Goal: Check status: Check status

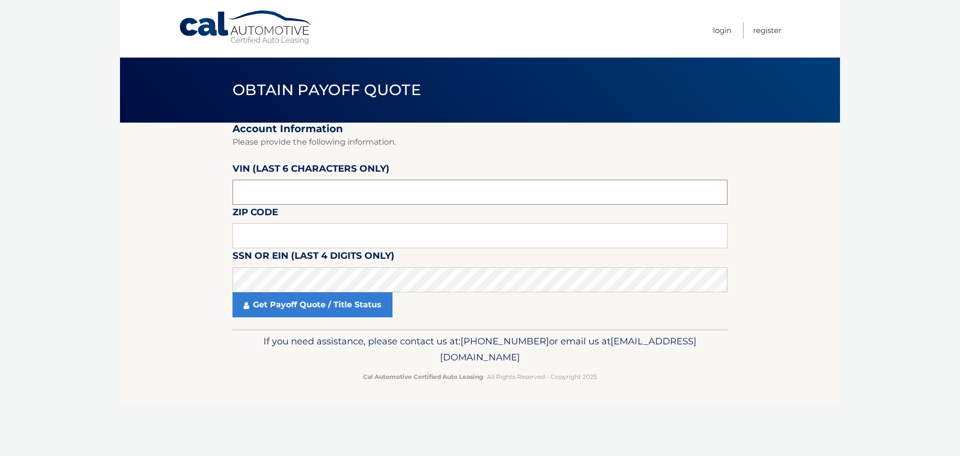
click at [296, 191] on input "text" at bounding box center [480, 192] width 495 height 25
type input "677408"
click at [316, 228] on input "text" at bounding box center [480, 235] width 495 height 25
type input "01420"
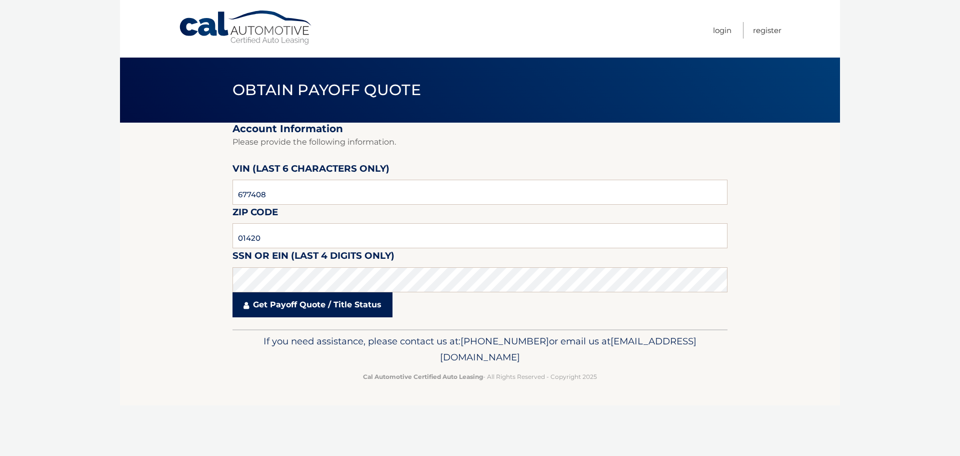
click at [300, 308] on link "Get Payoff Quote / Title Status" at bounding box center [313, 304] width 160 height 25
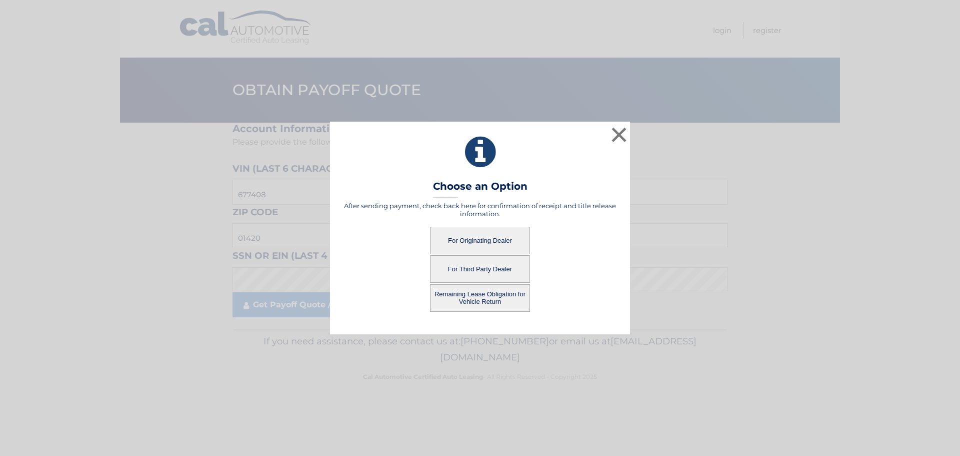
click at [475, 239] on button "For Originating Dealer" at bounding box center [480, 241] width 100 height 28
click at [475, 241] on button "For Originating Dealer" at bounding box center [480, 241] width 100 height 28
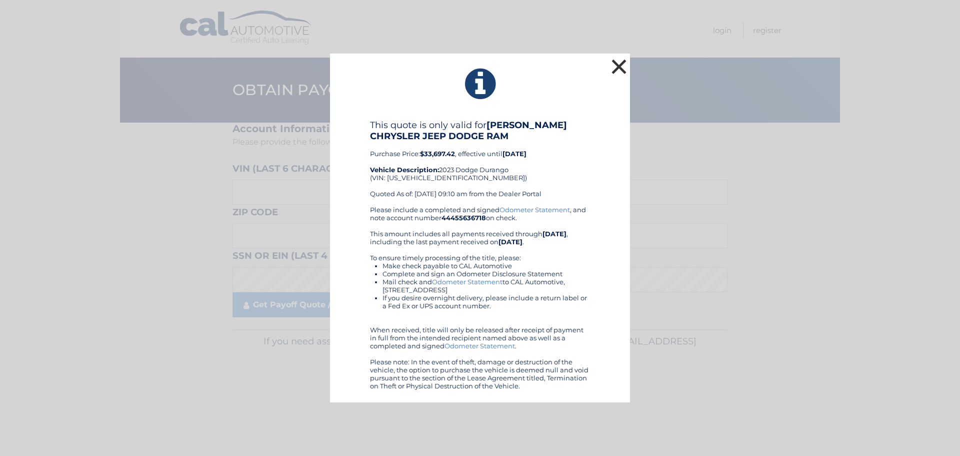
click at [618, 68] on button "×" at bounding box center [619, 67] width 20 height 20
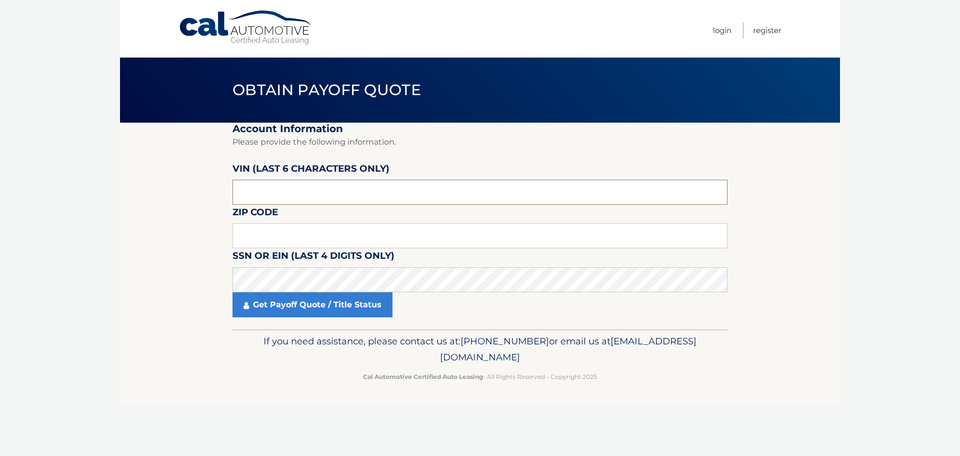
click at [347, 192] on input "text" at bounding box center [480, 192] width 495 height 25
type input "677408"
click at [366, 233] on input "text" at bounding box center [480, 235] width 495 height 25
type input "01420"
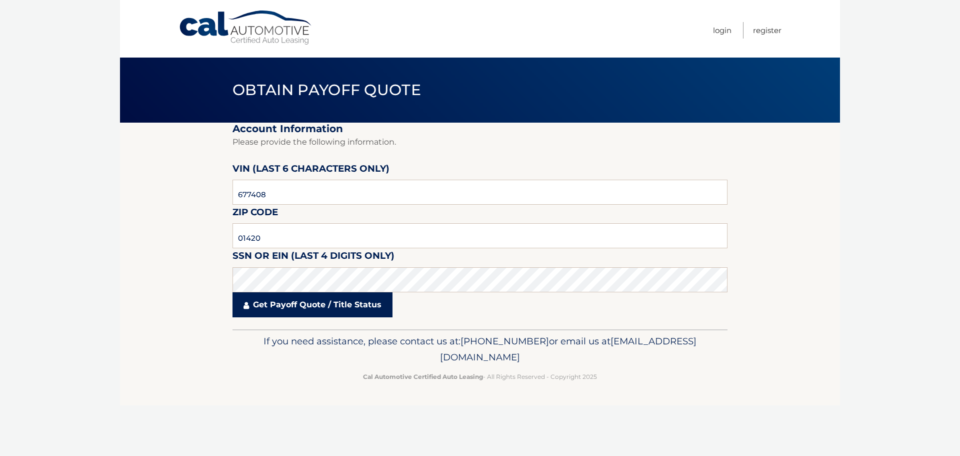
click at [373, 302] on link "Get Payoff Quote / Title Status" at bounding box center [313, 304] width 160 height 25
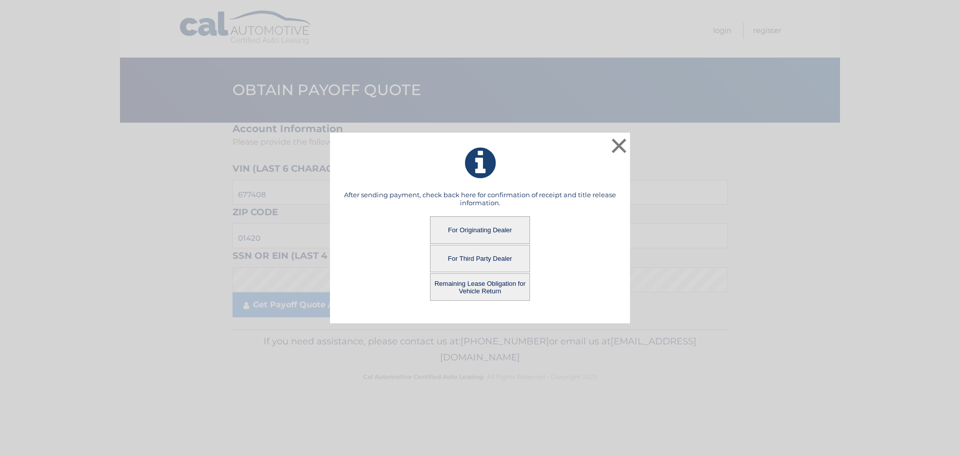
click at [483, 288] on button "Remaining Lease Obligation for Vehicle Return" at bounding box center [480, 287] width 100 height 28
click at [471, 289] on button "Remaining Lease Obligation for Vehicle Return" at bounding box center [480, 287] width 100 height 28
click at [475, 286] on button "Remaining Lease Obligation for Vehicle Return" at bounding box center [480, 287] width 100 height 28
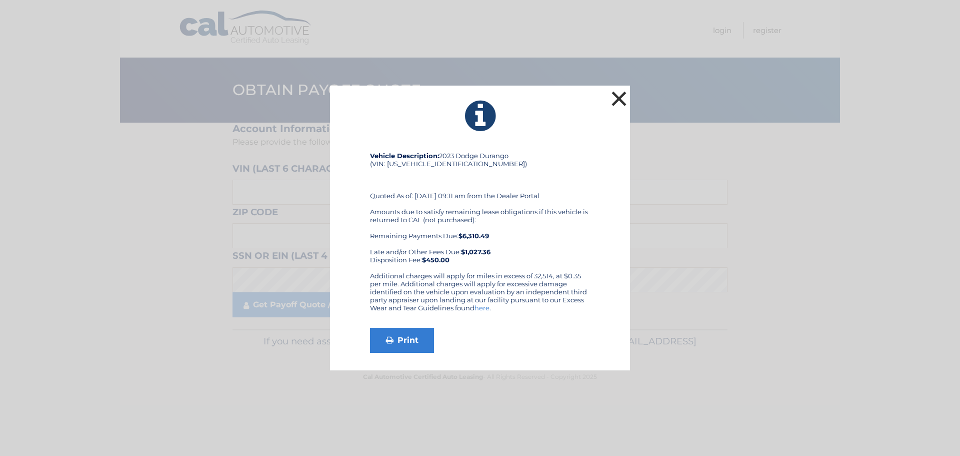
click at [614, 97] on button "×" at bounding box center [619, 99] width 20 height 20
